Goal: Transaction & Acquisition: Purchase product/service

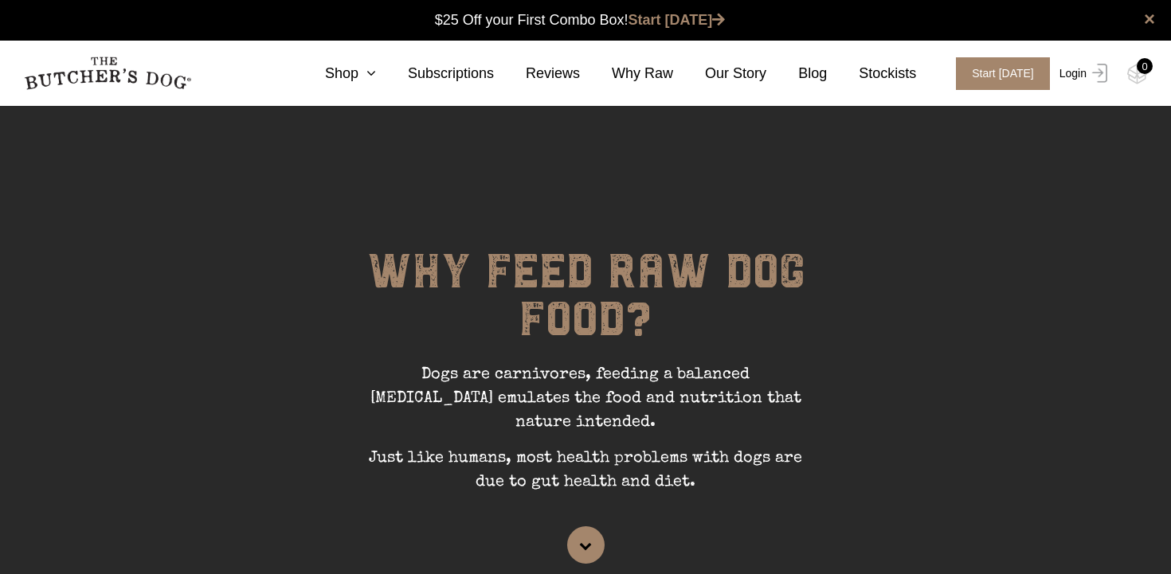
click at [1068, 75] on link "Login" at bounding box center [1081, 73] width 52 height 33
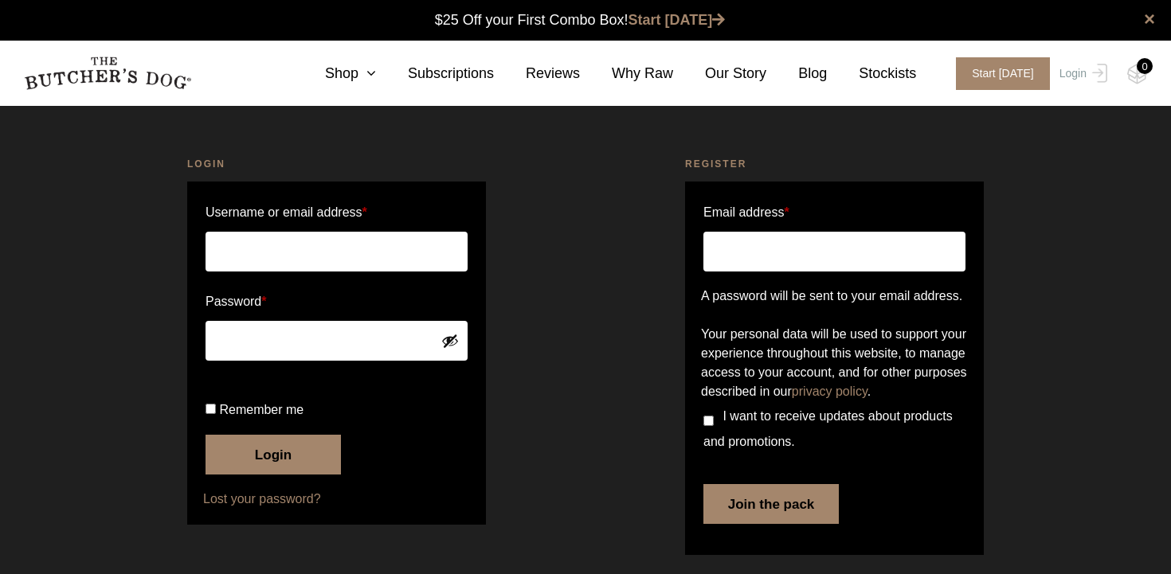
scroll to position [1, 0]
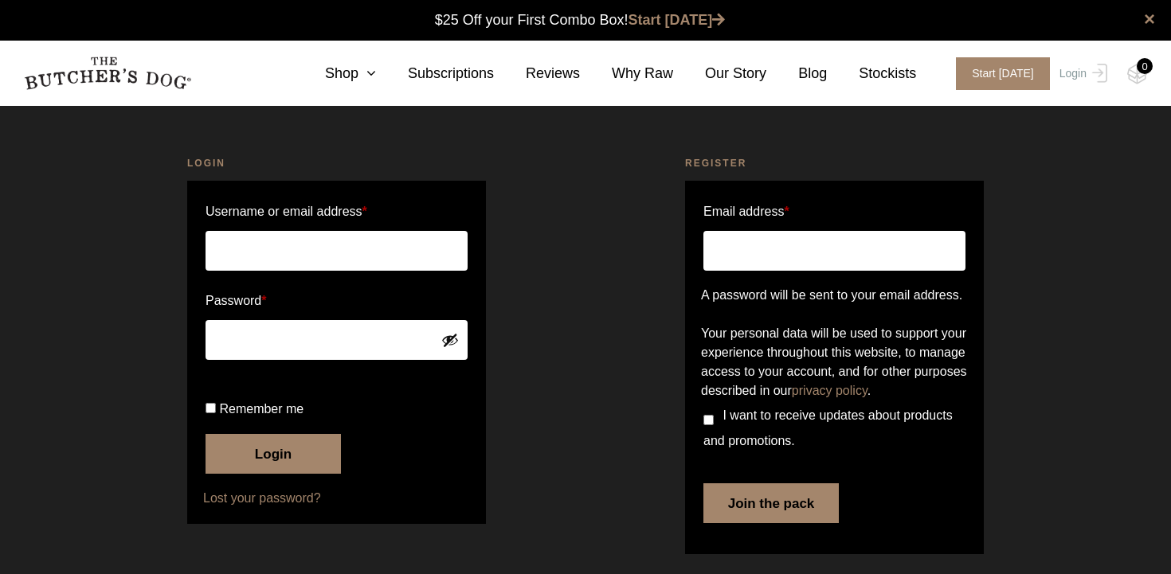
click at [318, 254] on input "Username or email address *" at bounding box center [337, 251] width 262 height 40
type input "chapman.m.kelly@gmail.com"
click at [452, 341] on button "Show password" at bounding box center [450, 340] width 18 height 18
click at [209, 413] on input "Remember me" at bounding box center [211, 408] width 10 height 10
checkbox input "true"
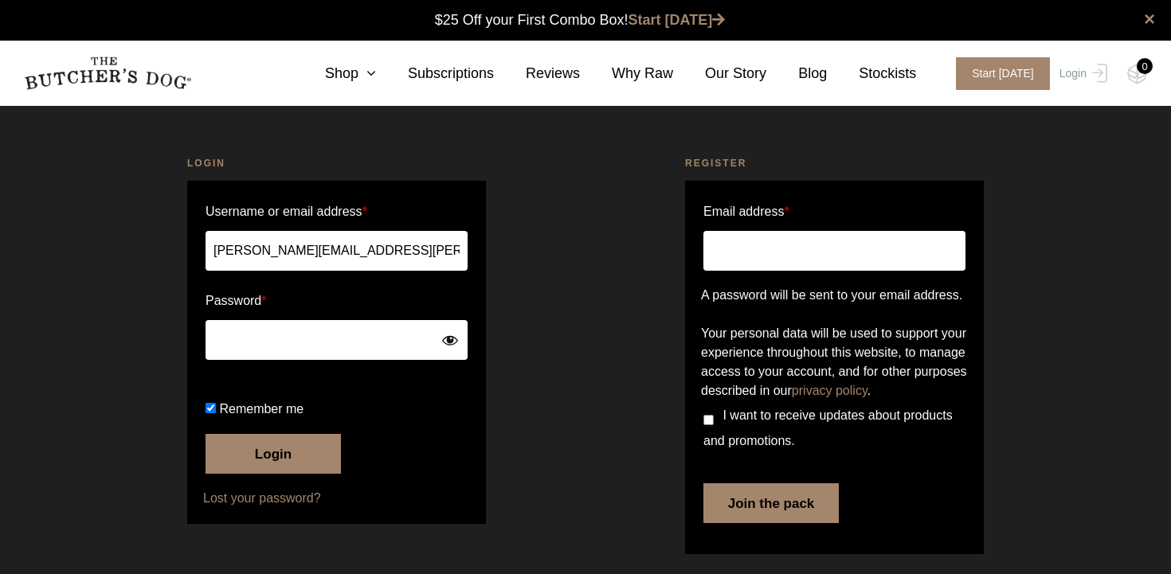
click at [275, 474] on button "Login" at bounding box center [273, 454] width 135 height 40
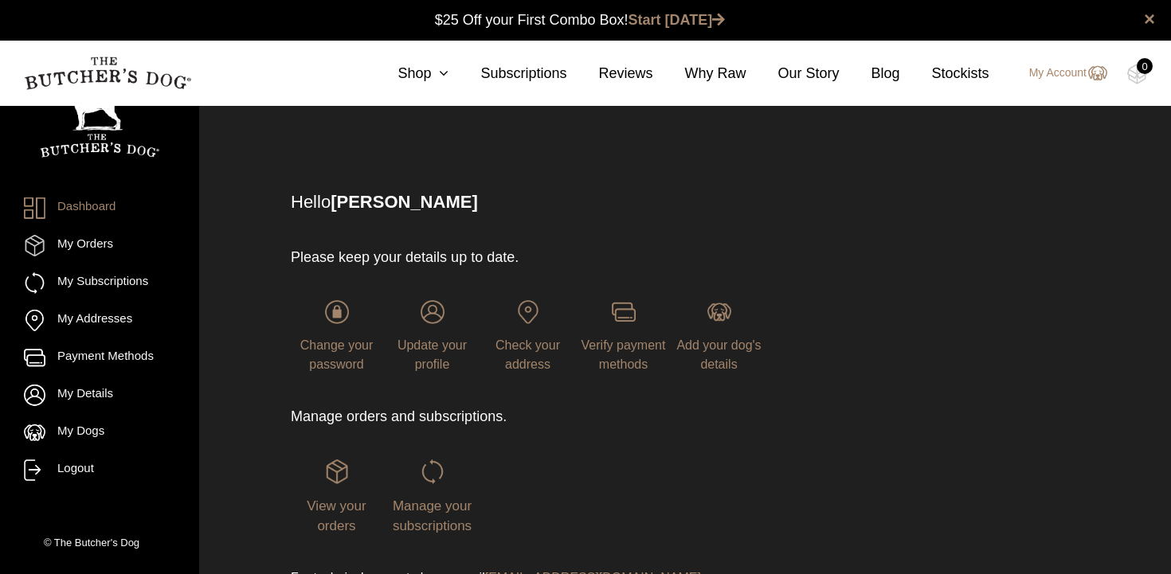
scroll to position [1, 0]
click at [327, 491] on div "View your orders" at bounding box center [337, 497] width 92 height 76
click at [336, 505] on span "View your orders" at bounding box center [336, 516] width 59 height 36
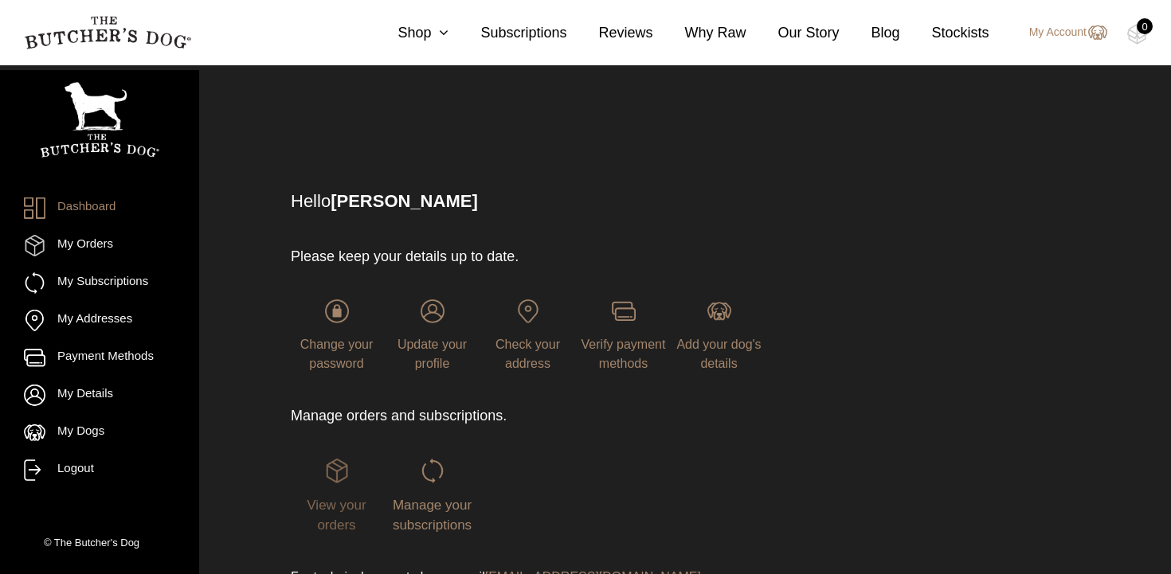
scroll to position [85, 0]
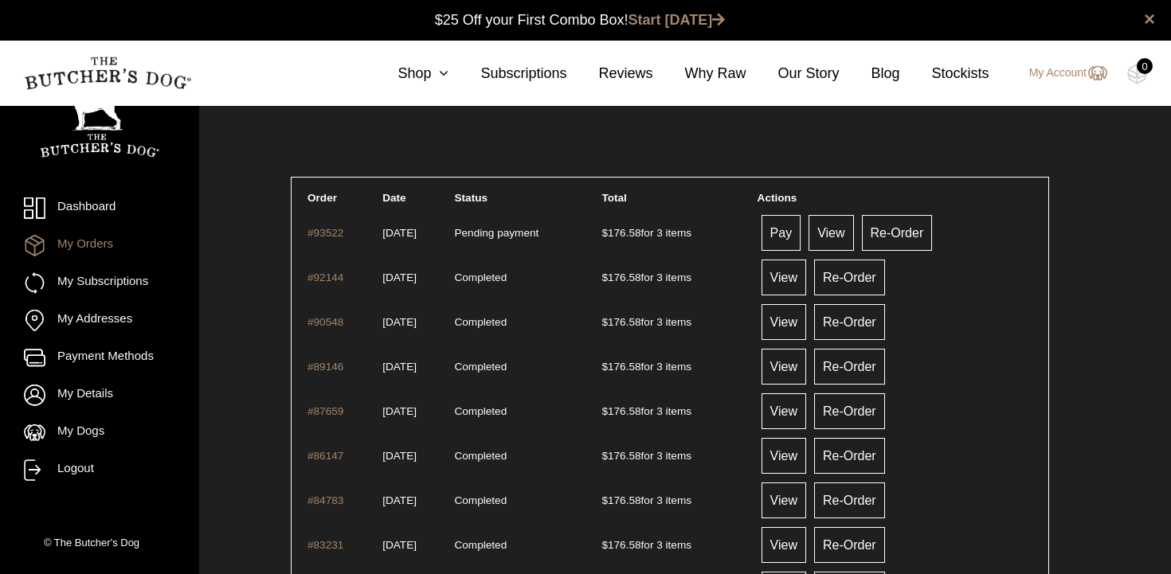
scroll to position [1, 0]
click at [801, 233] on link "Pay" at bounding box center [782, 232] width 40 height 36
